Goal: Information Seeking & Learning: Learn about a topic

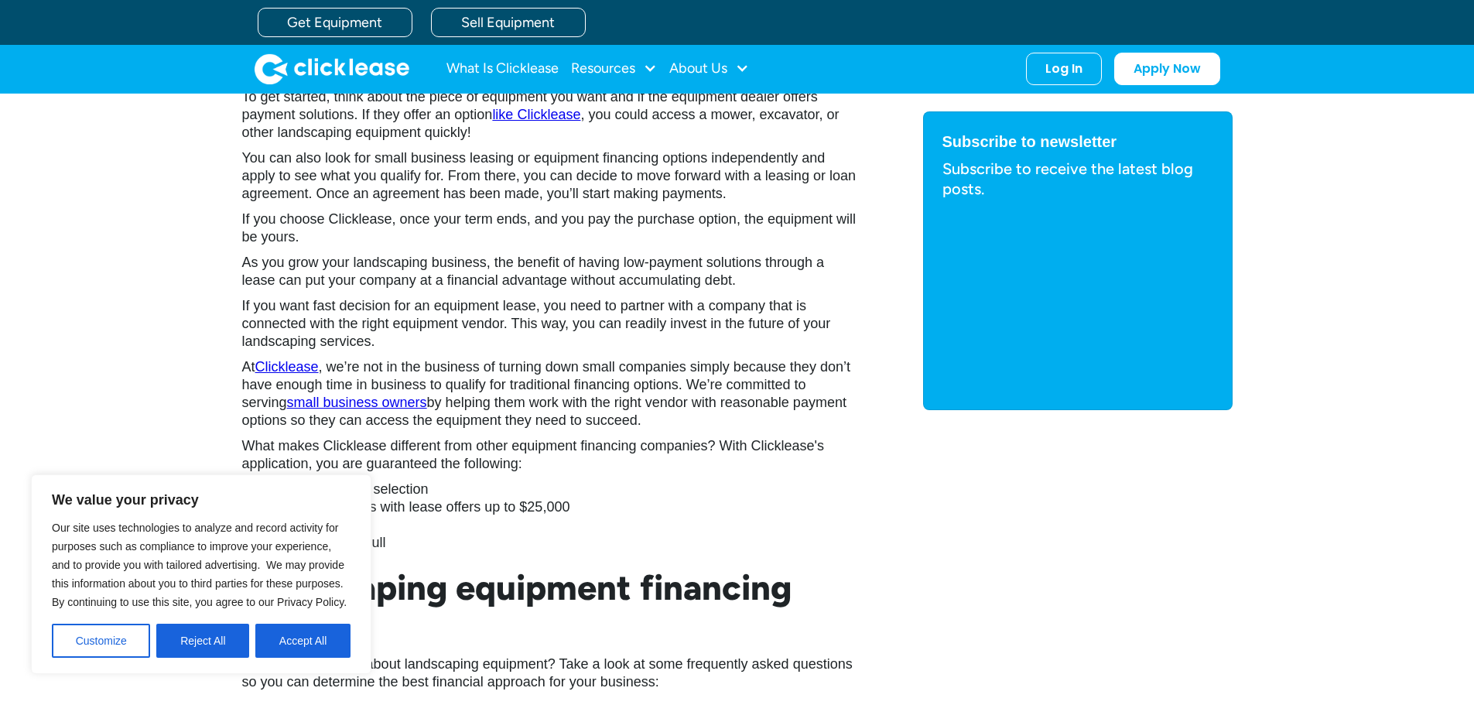
scroll to position [2460, 0]
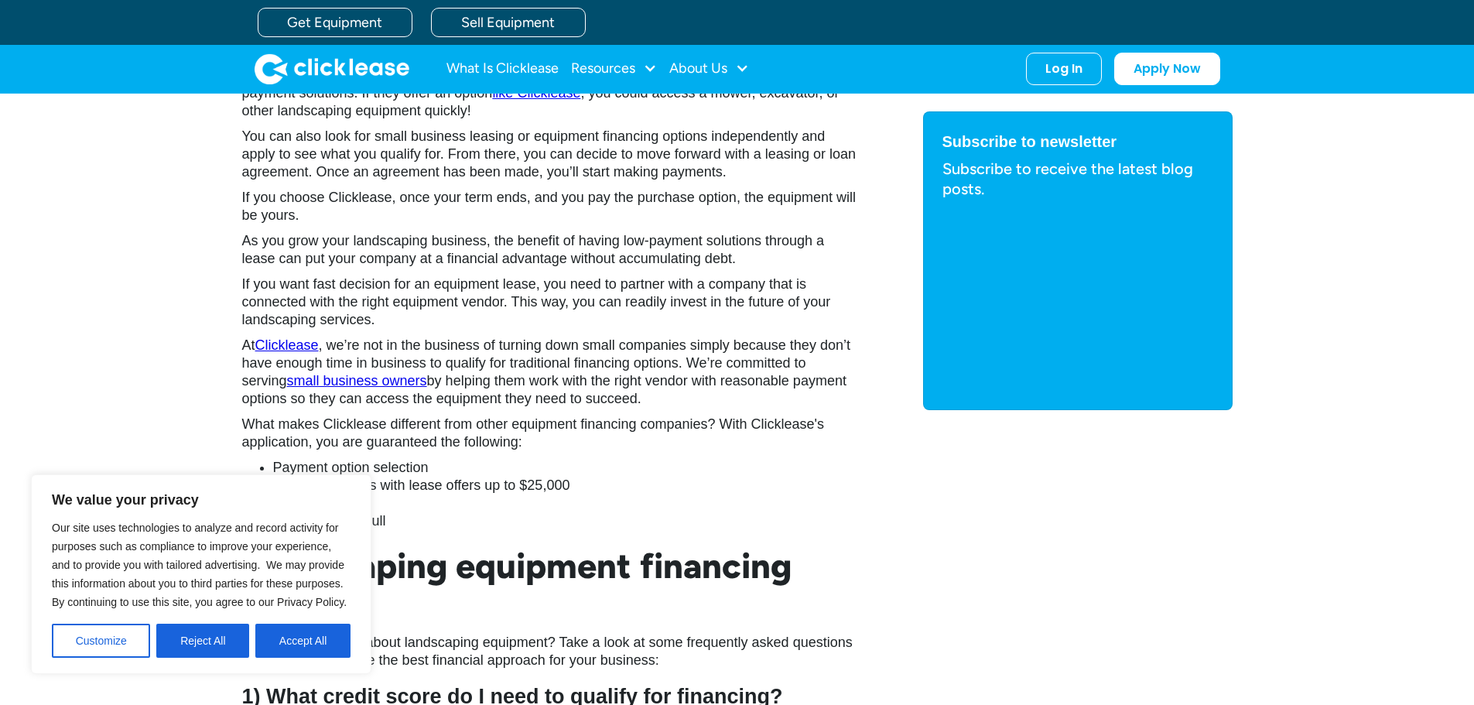
click at [282, 341] on link "Clicklease" at bounding box center [286, 344] width 63 height 15
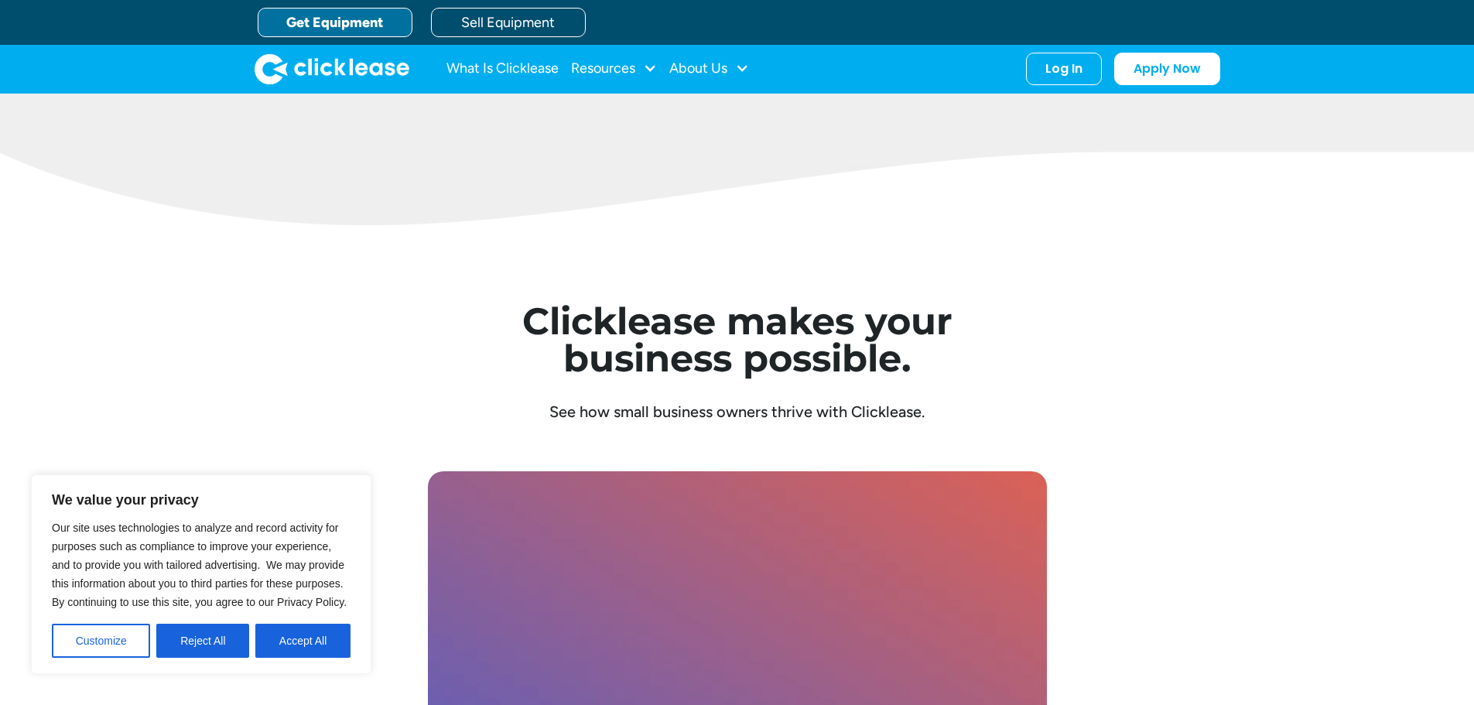
scroll to position [4024, 0]
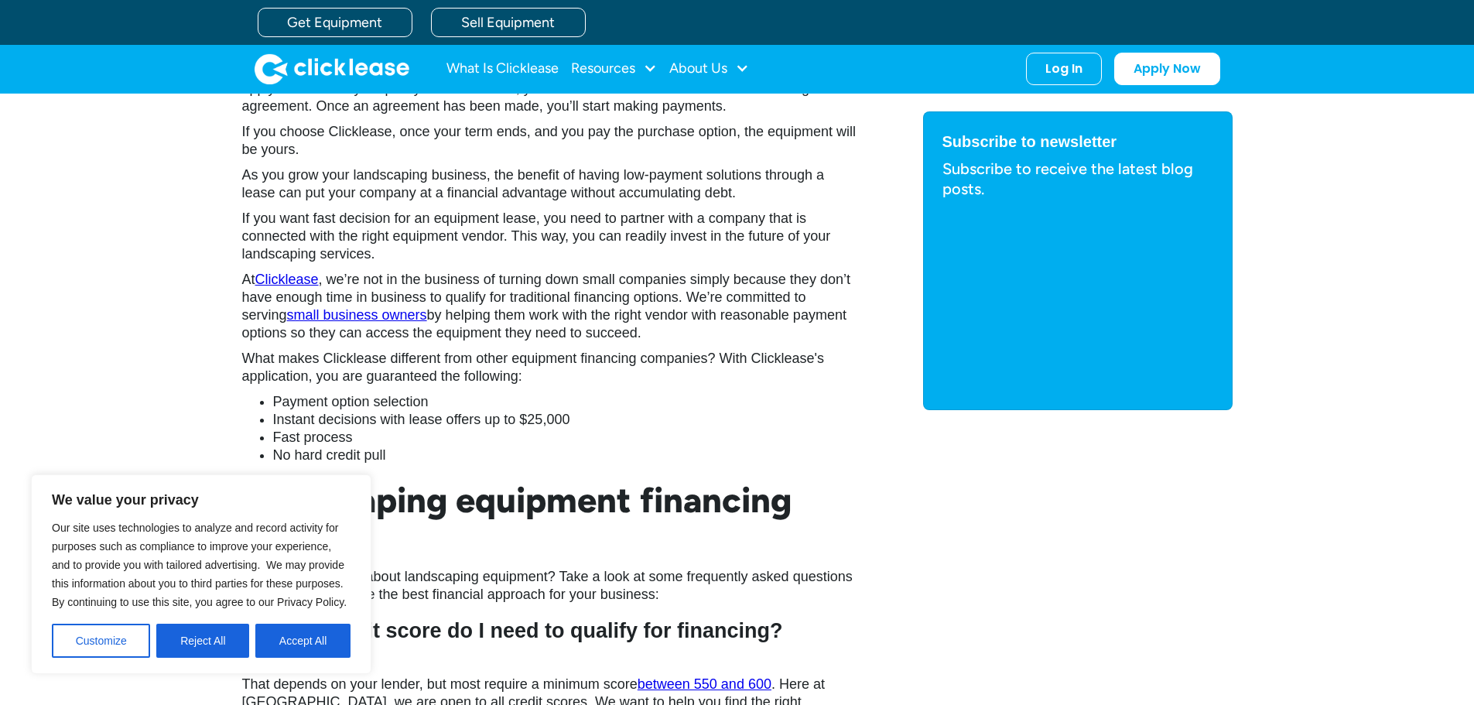
scroll to position [2615, 0]
